Goal: Task Accomplishment & Management: Manage account settings

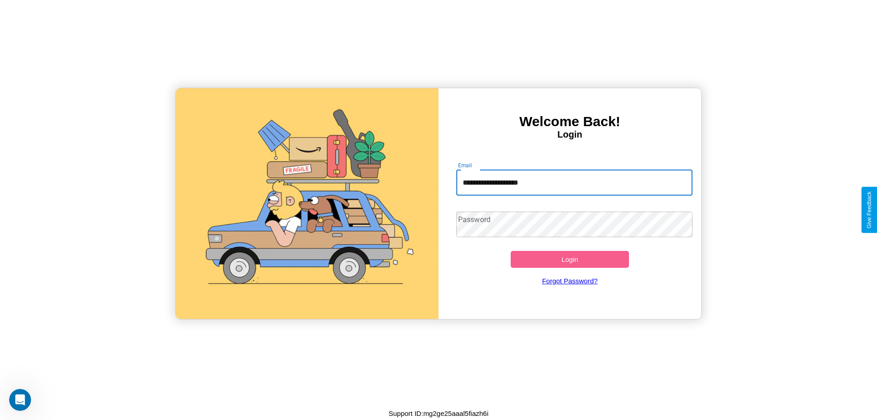
type input "**********"
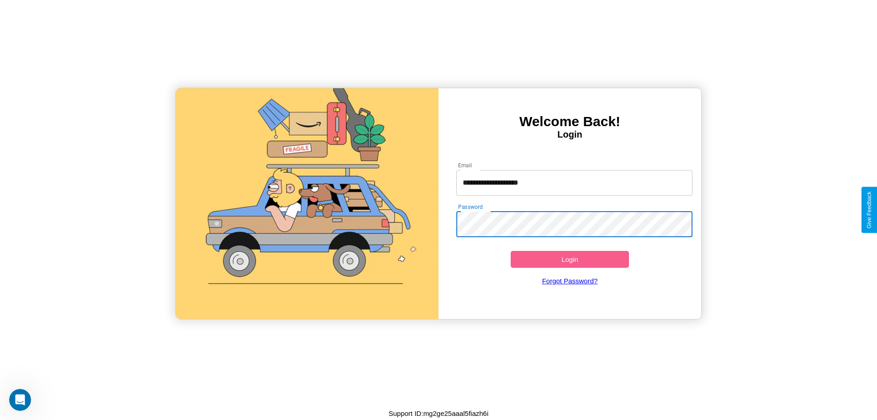
click at [569, 259] on button "Login" at bounding box center [570, 259] width 118 height 17
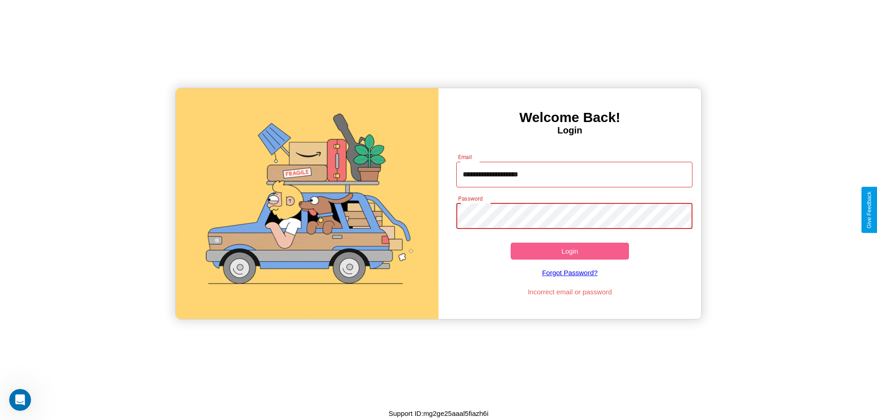
click at [569, 251] on button "Login" at bounding box center [570, 250] width 118 height 17
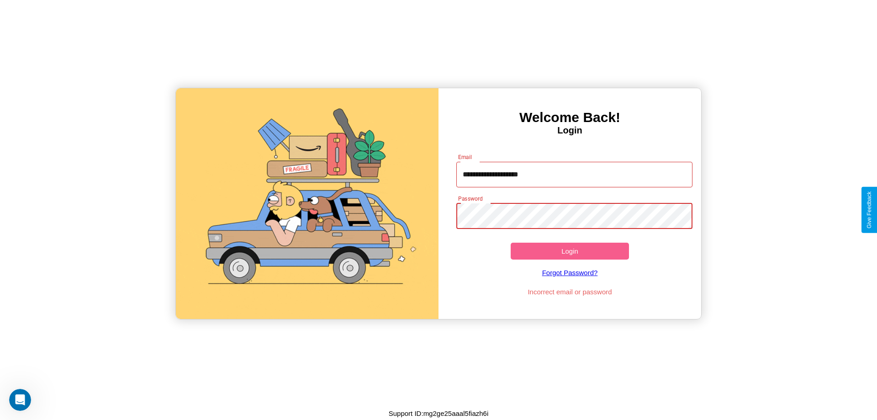
click at [569, 251] on button "Login" at bounding box center [570, 250] width 118 height 17
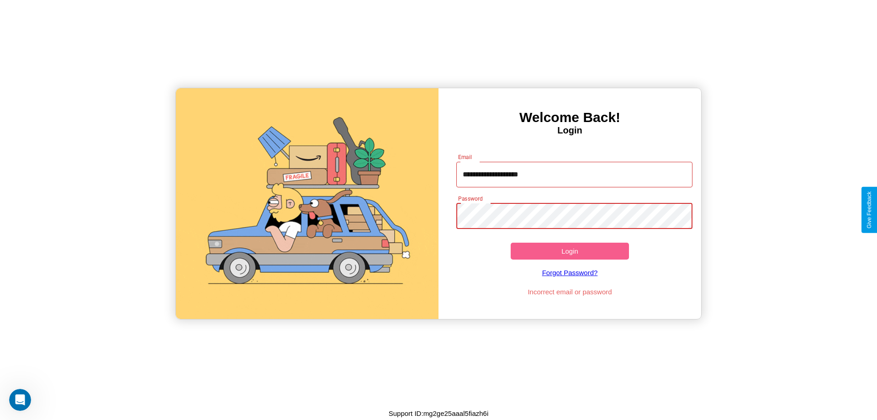
click at [569, 251] on button "Login" at bounding box center [570, 250] width 118 height 17
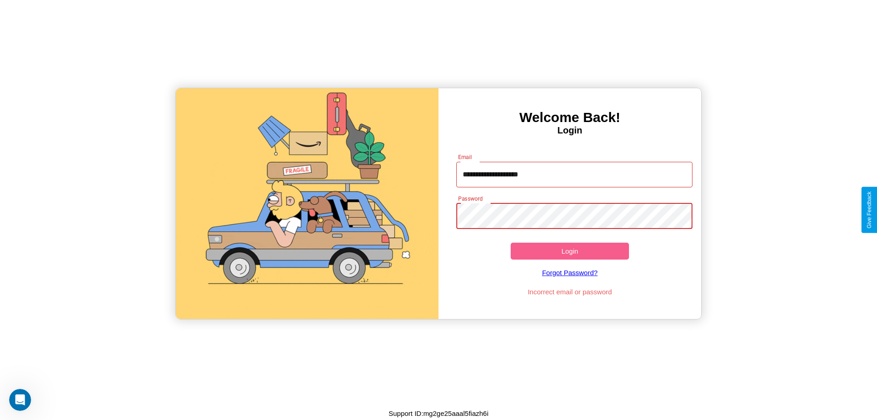
click at [569, 251] on button "Login" at bounding box center [570, 250] width 118 height 17
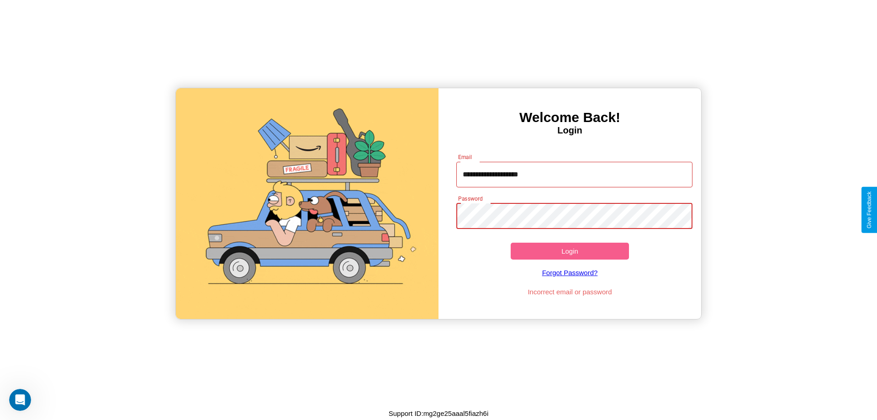
click at [569, 251] on button "Login" at bounding box center [570, 250] width 118 height 17
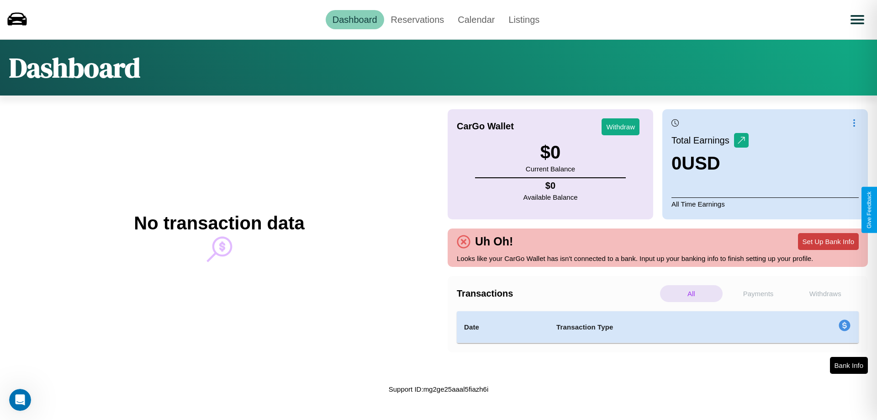
click at [828, 241] on button "Set Up Bank Info" at bounding box center [828, 241] width 61 height 17
